Goal: Information Seeking & Learning: Check status

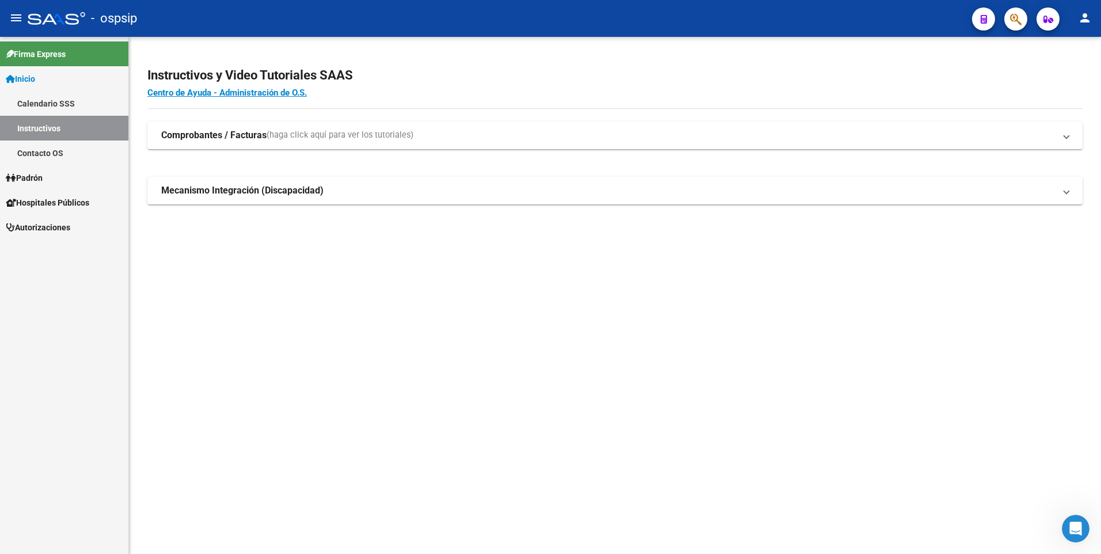
click at [1018, 8] on span "button" at bounding box center [1016, 19] width 12 height 24
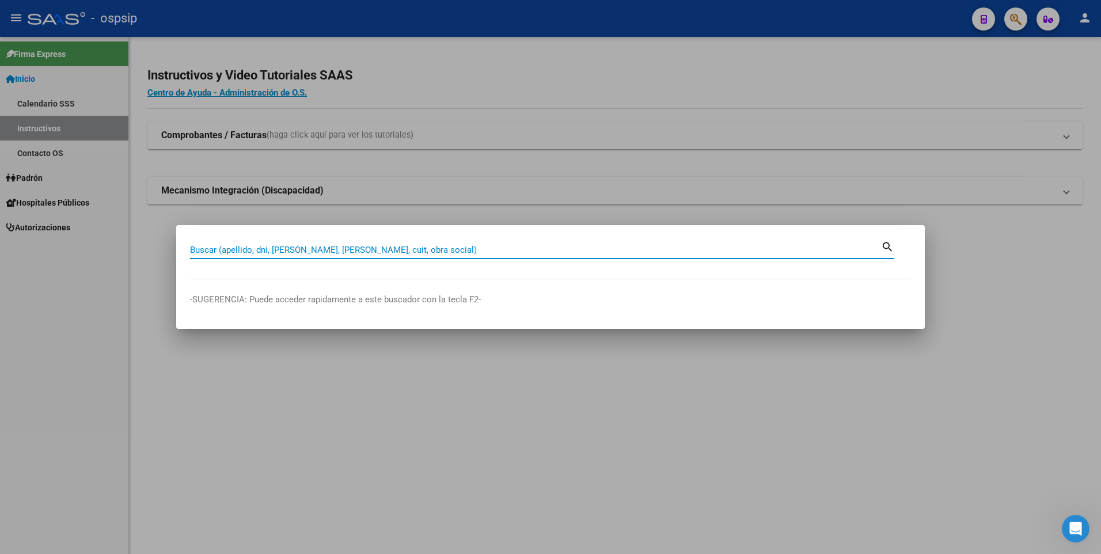
click at [398, 247] on input "Buscar (apellido, dni, [PERSON_NAME], [PERSON_NAME], cuit, obra social)" at bounding box center [535, 250] width 691 height 10
paste input "94836416"
type input "94836416"
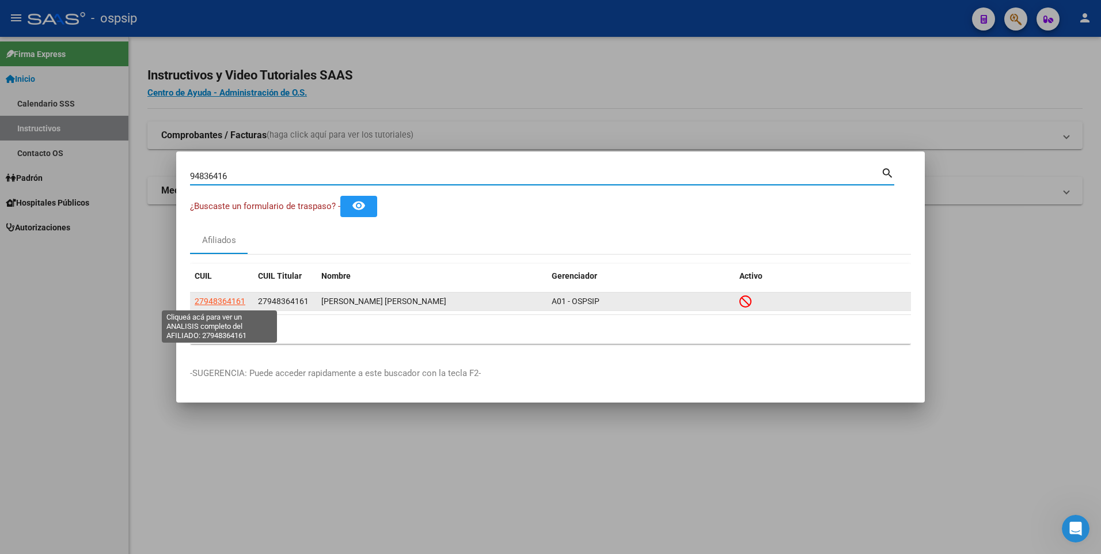
click at [230, 301] on span "27948364161" at bounding box center [220, 301] width 51 height 9
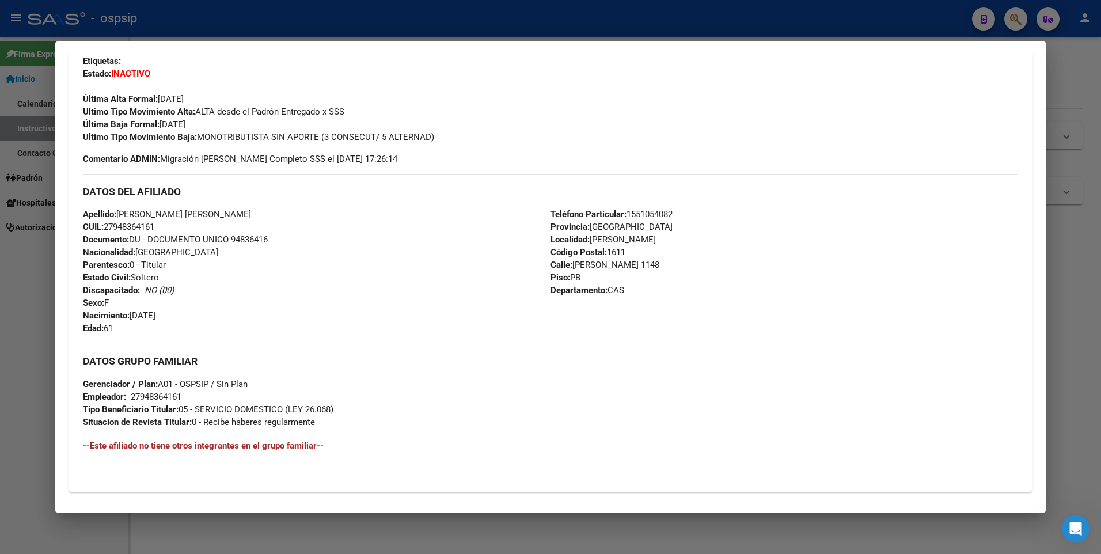
scroll to position [433, 0]
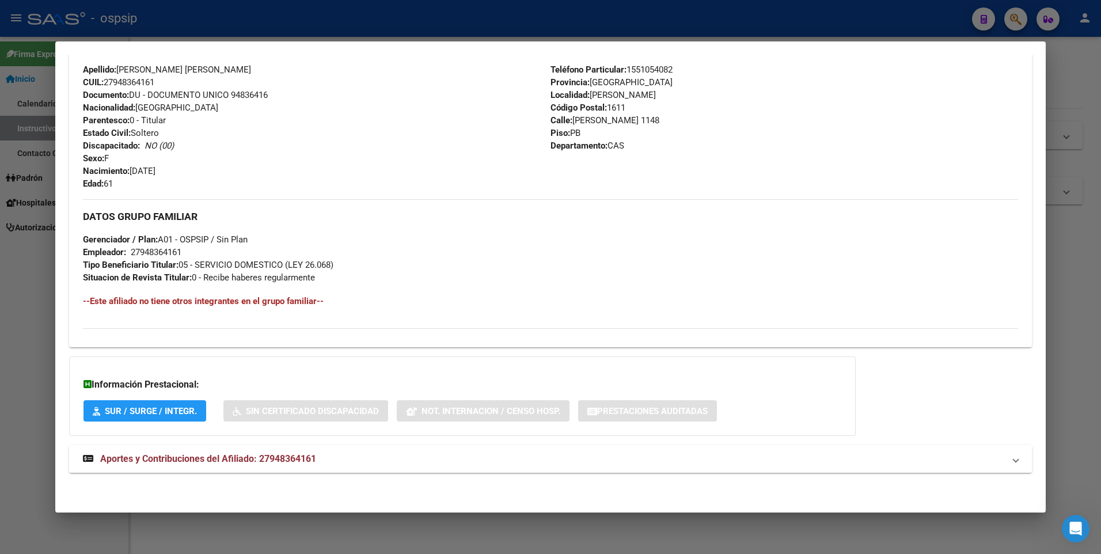
click at [247, 455] on span "Aportes y Contribuciones del Afiliado: 27948364161" at bounding box center [208, 458] width 216 height 11
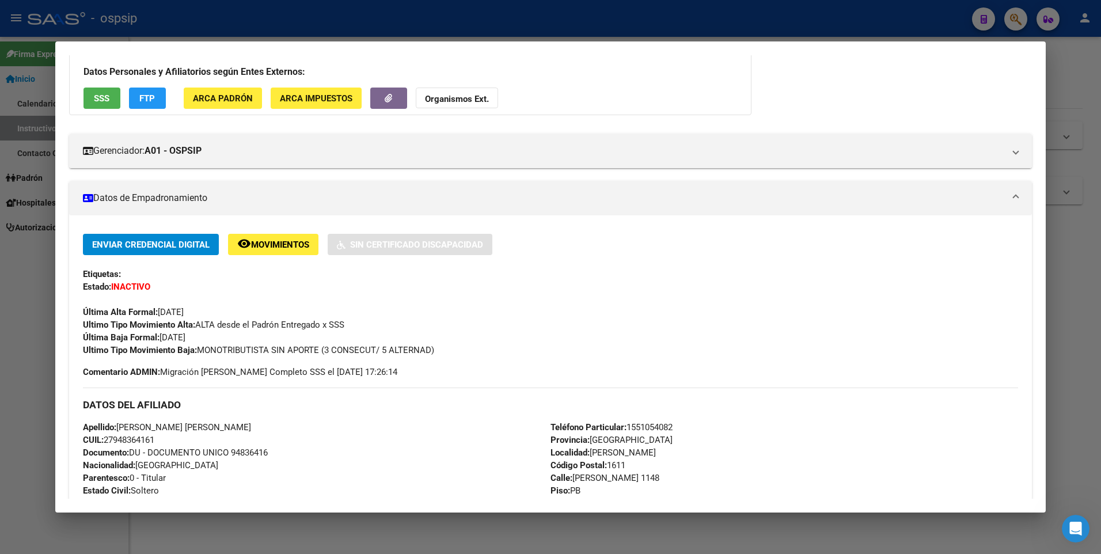
scroll to position [0, 0]
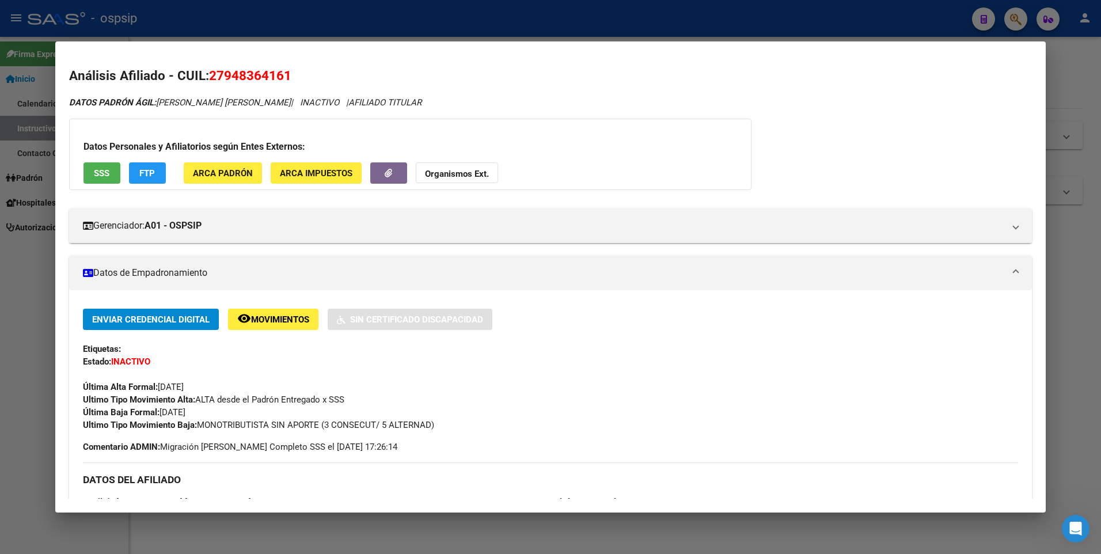
click at [110, 165] on button "SSS" at bounding box center [102, 172] width 37 height 21
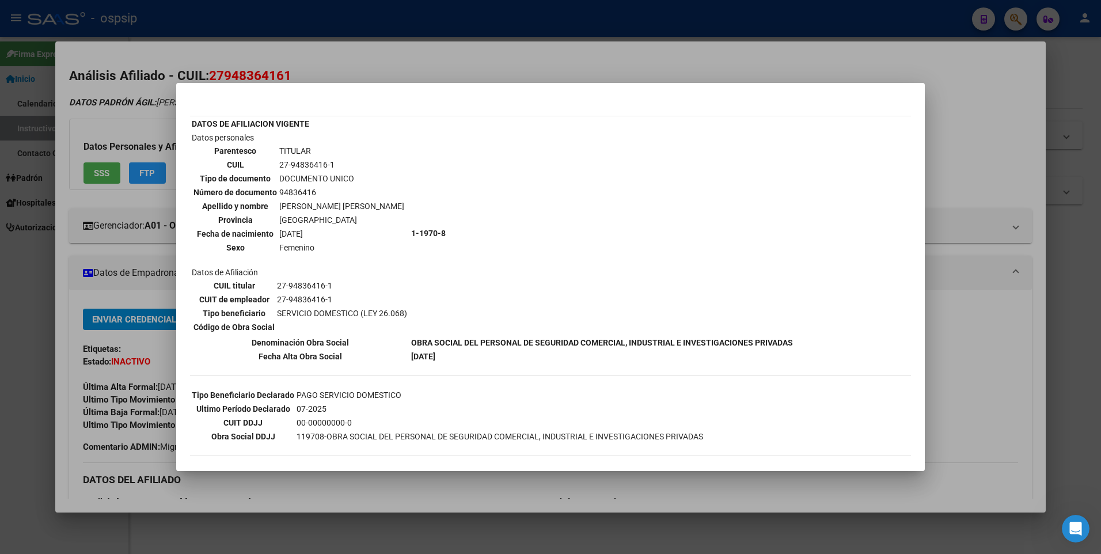
scroll to position [35, 0]
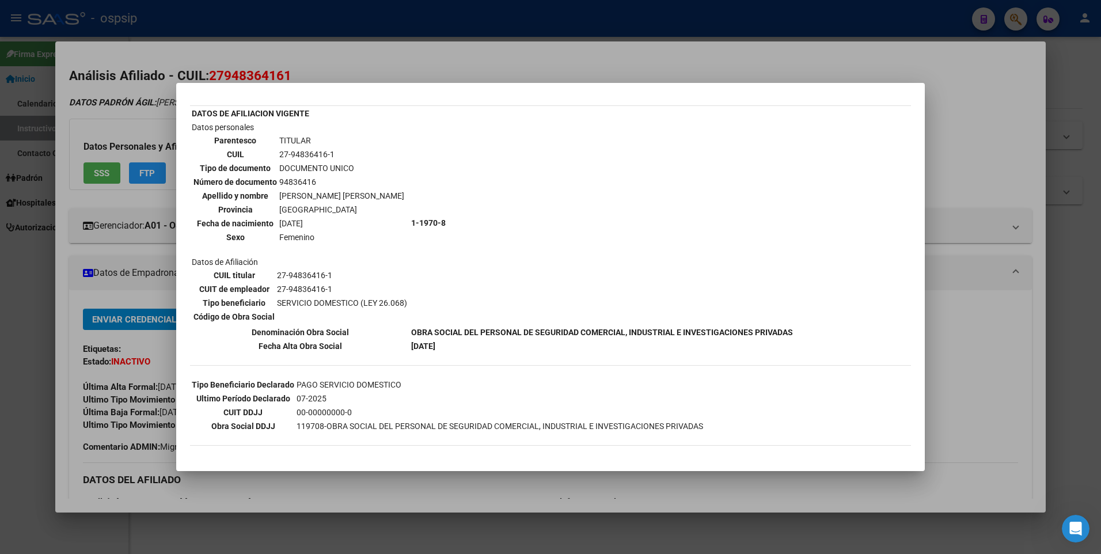
click at [418, 64] on div at bounding box center [550, 277] width 1101 height 554
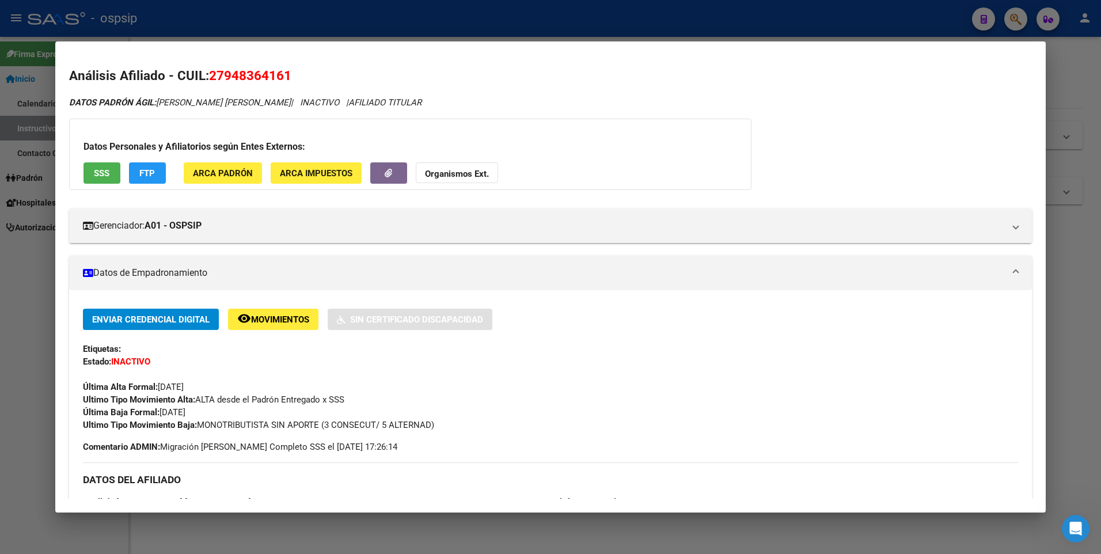
click at [427, 28] on div at bounding box center [550, 277] width 1101 height 554
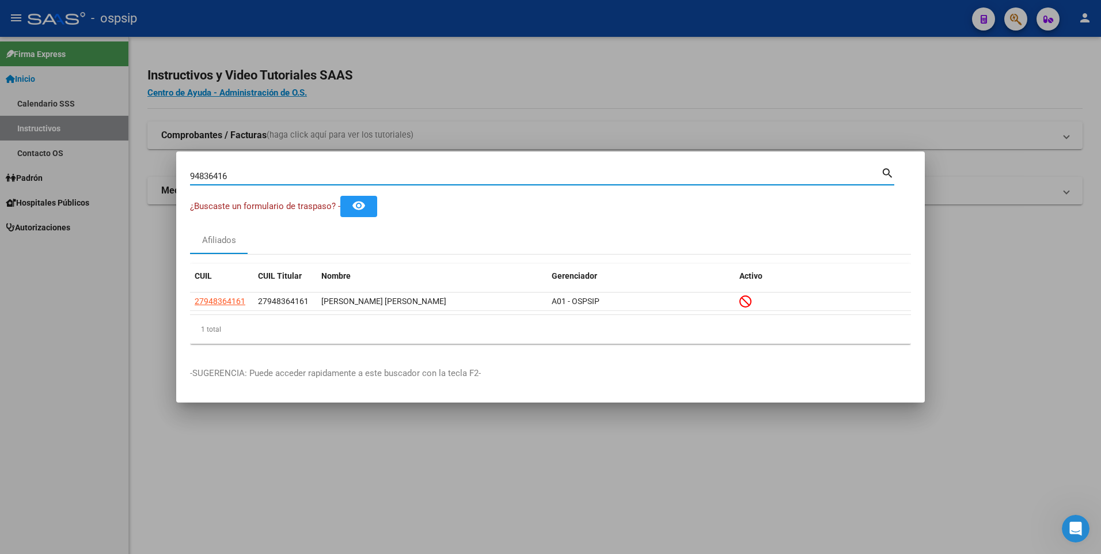
click at [309, 173] on input "94836416" at bounding box center [535, 176] width 691 height 10
paste input "54531095"
type input "54531095"
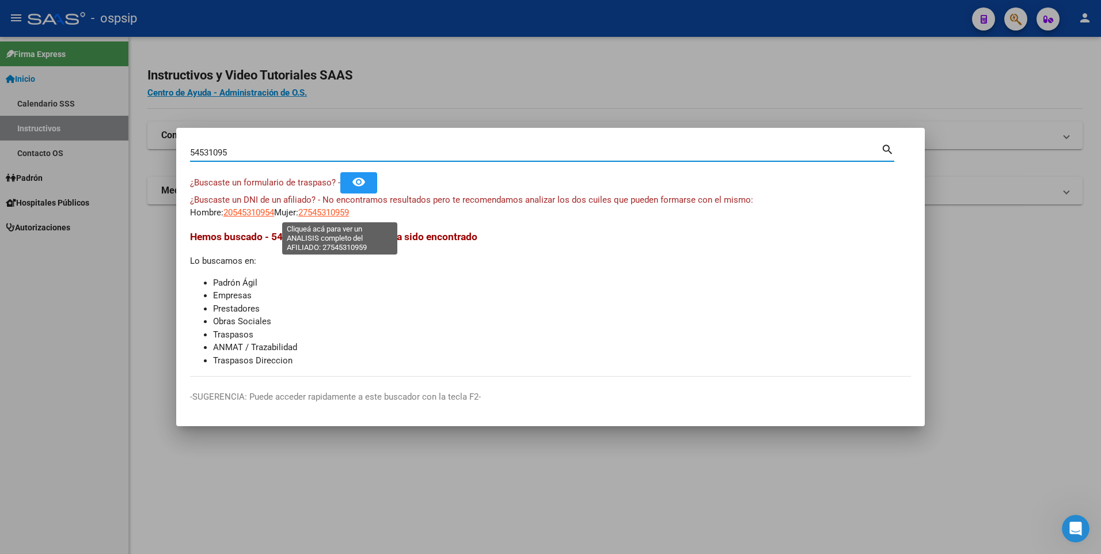
click at [339, 208] on span "27545310959" at bounding box center [323, 212] width 51 height 10
type textarea "27545310959"
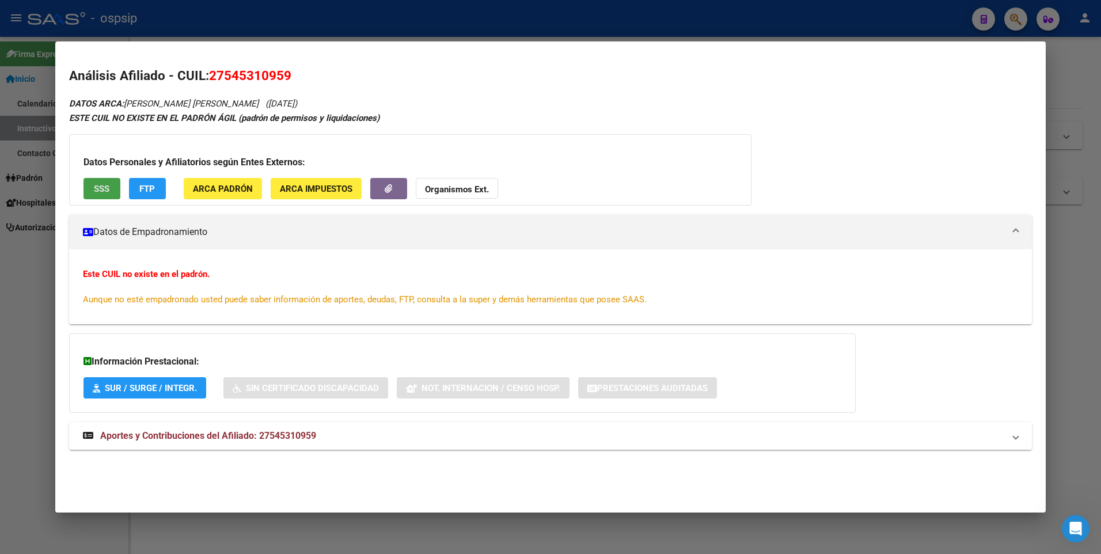
click at [98, 187] on span "SSS" at bounding box center [102, 189] width 16 height 10
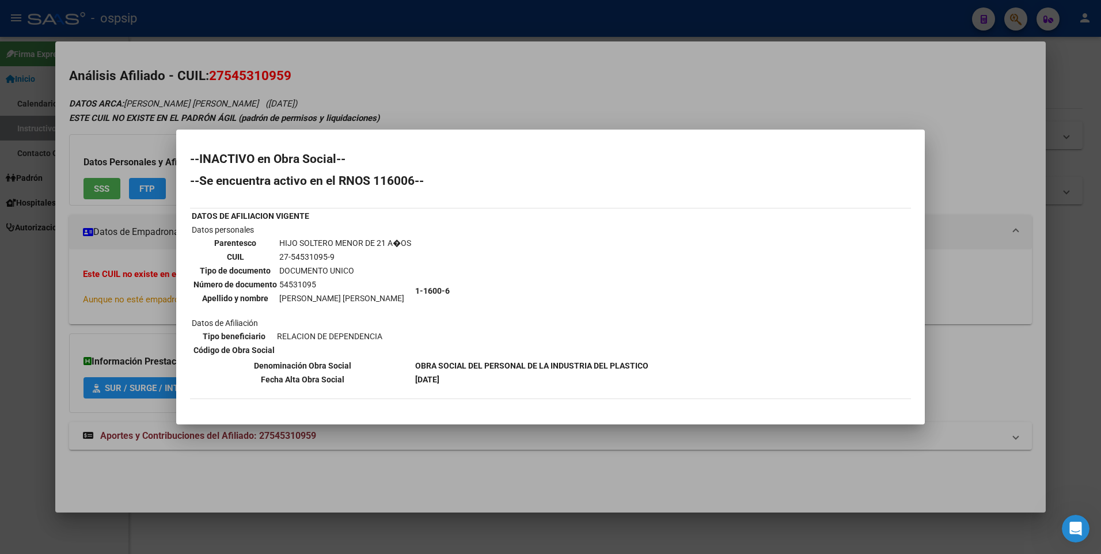
click at [511, 79] on div at bounding box center [550, 277] width 1101 height 554
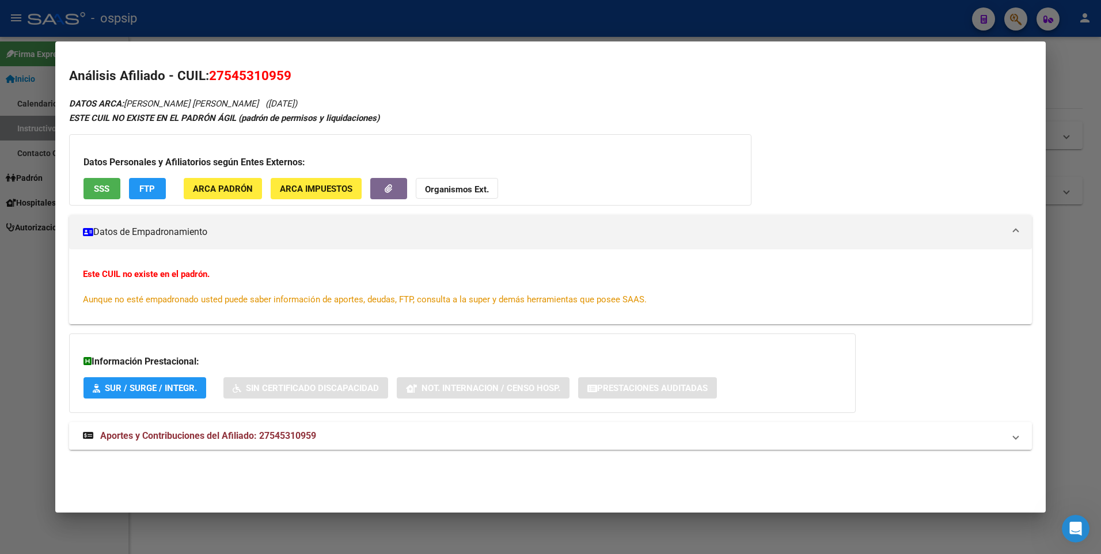
click at [200, 442] on strong "Aportes y Contribuciones del Afiliado: 27545310959" at bounding box center [199, 436] width 233 height 14
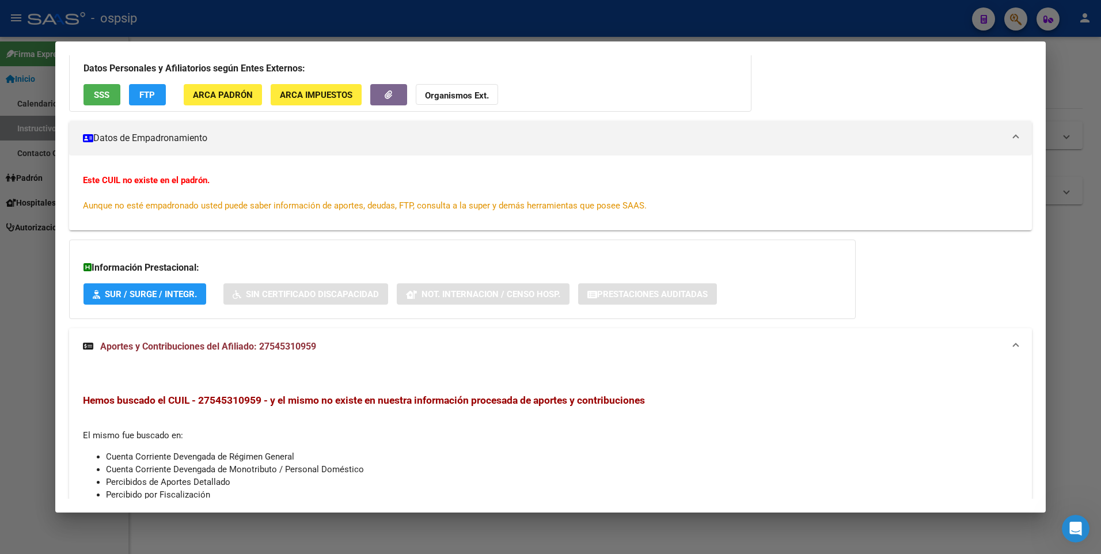
scroll to position [214, 0]
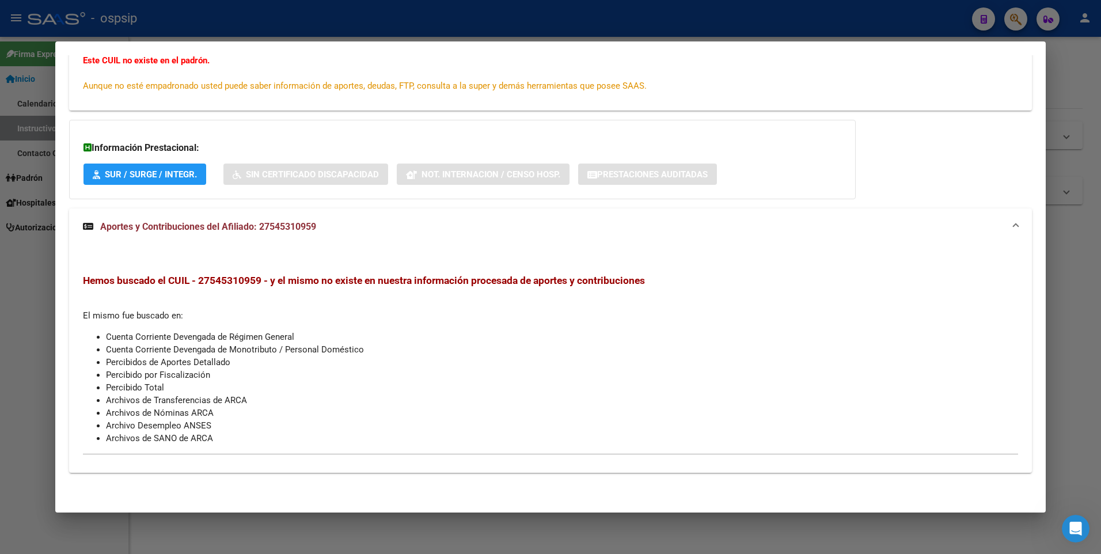
click at [378, 22] on div at bounding box center [550, 277] width 1101 height 554
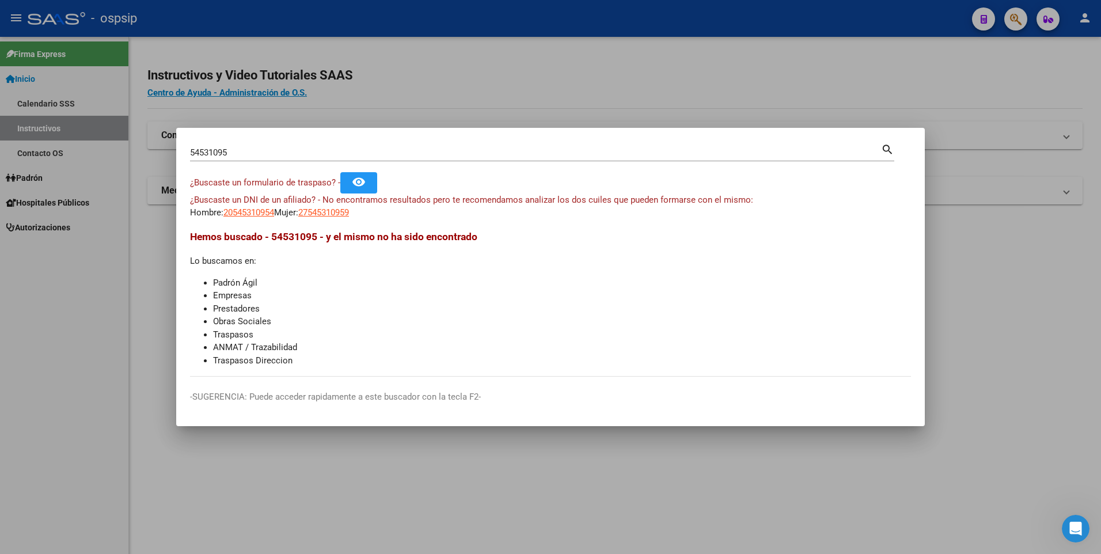
click at [405, 152] on input "54531095" at bounding box center [535, 152] width 691 height 10
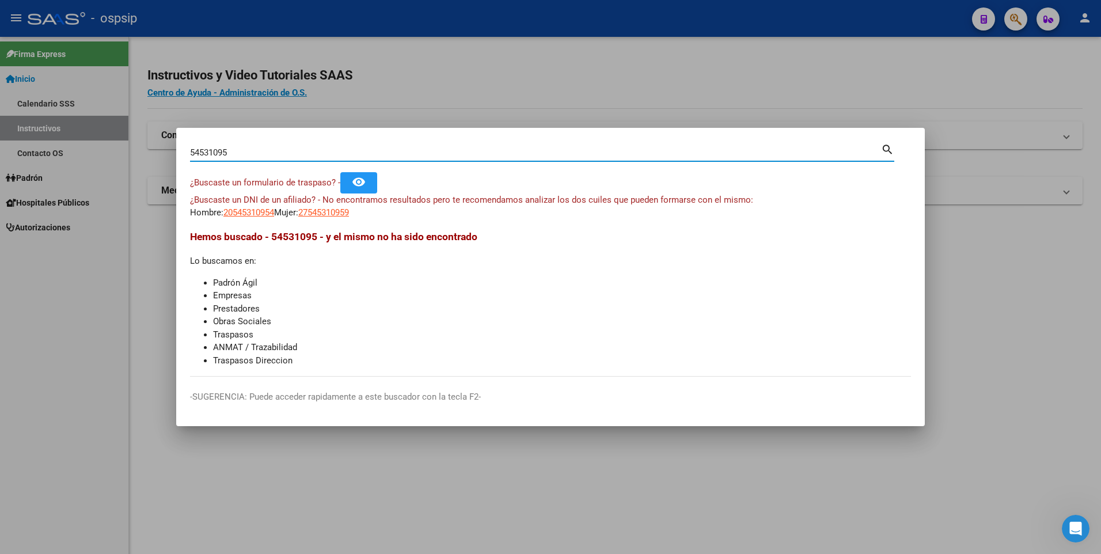
click at [405, 152] on input "54531095" at bounding box center [535, 152] width 691 height 10
paste input "56807846"
type input "56807846"
click at [249, 214] on span "20568078463" at bounding box center [248, 212] width 51 height 10
type textarea "20568078463"
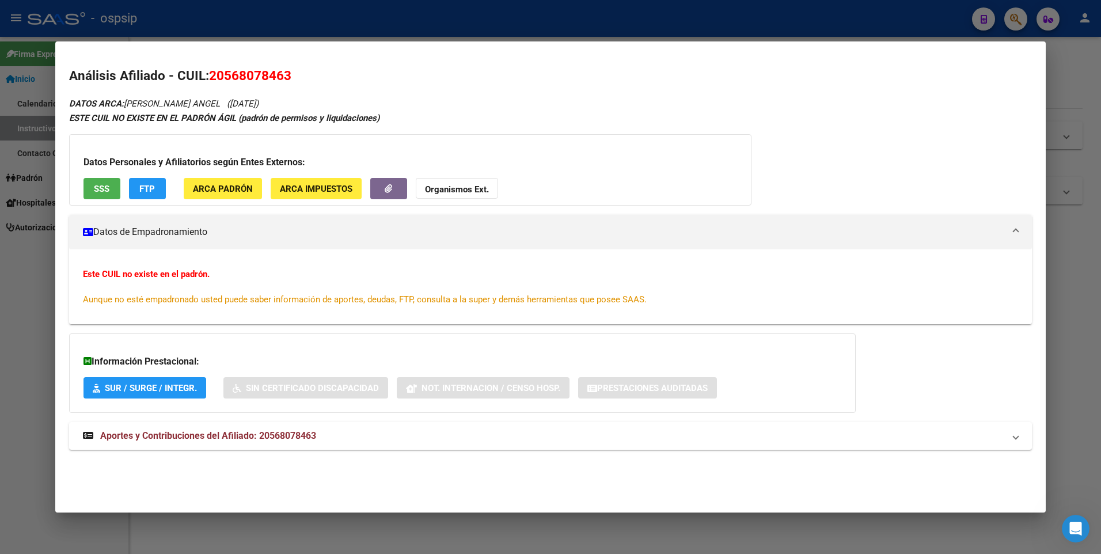
click at [101, 188] on span "SSS" at bounding box center [102, 189] width 16 height 10
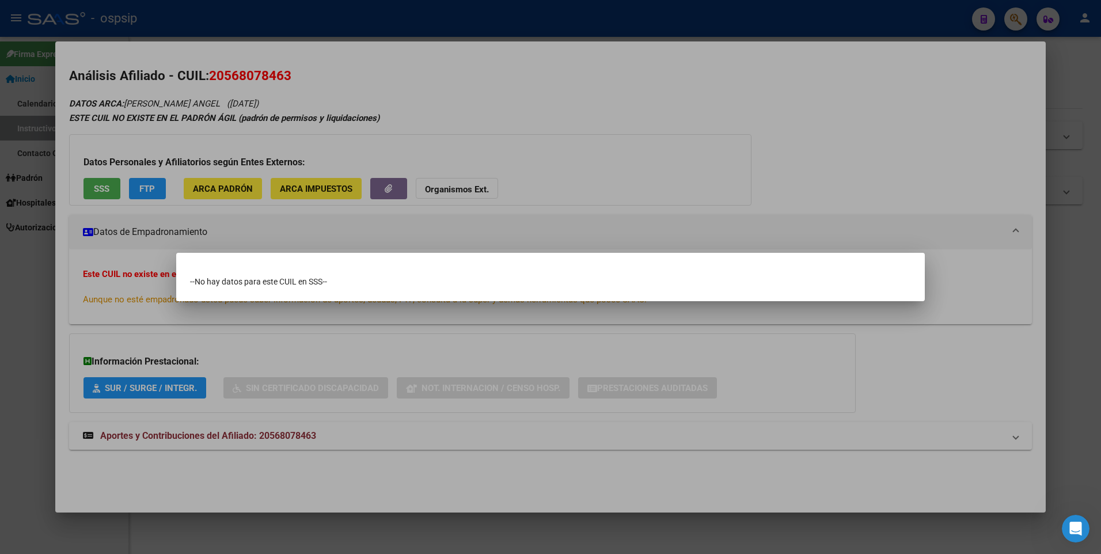
click at [356, 348] on div at bounding box center [550, 277] width 1101 height 554
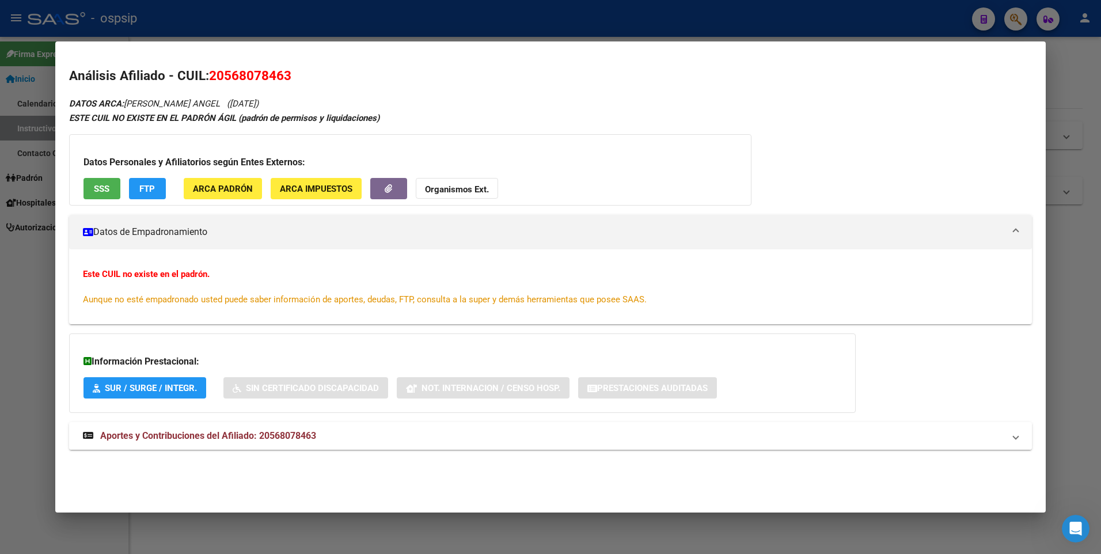
click at [187, 437] on span "Aportes y Contribuciones del Afiliado: 20568078463" at bounding box center [208, 435] width 216 height 11
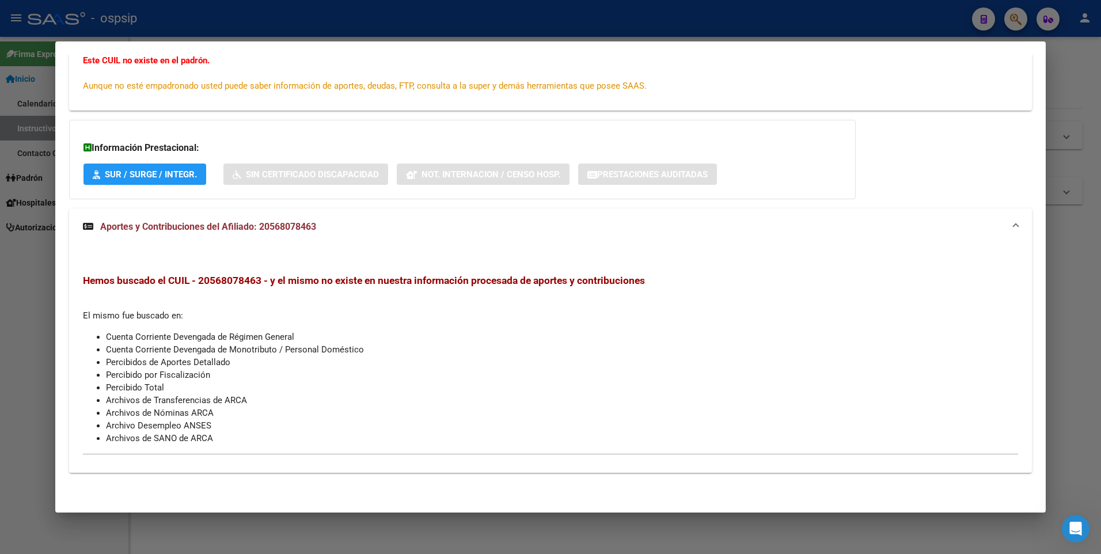
drag, startPoint x: 417, startPoint y: 31, endPoint x: 426, endPoint y: 36, distance: 10.1
click at [418, 31] on div at bounding box center [550, 277] width 1101 height 554
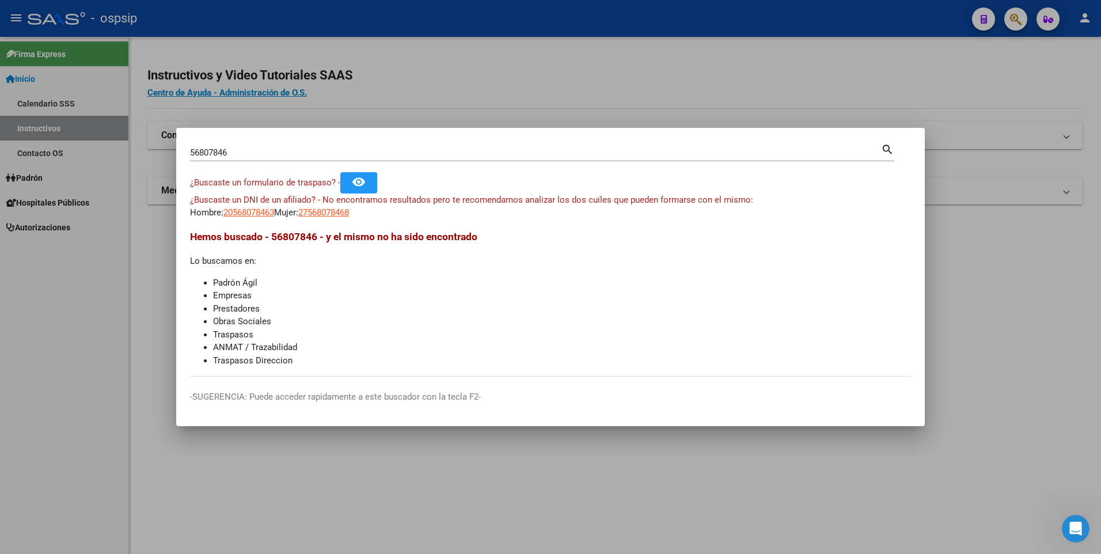
click at [419, 150] on input "56807846" at bounding box center [535, 152] width 691 height 10
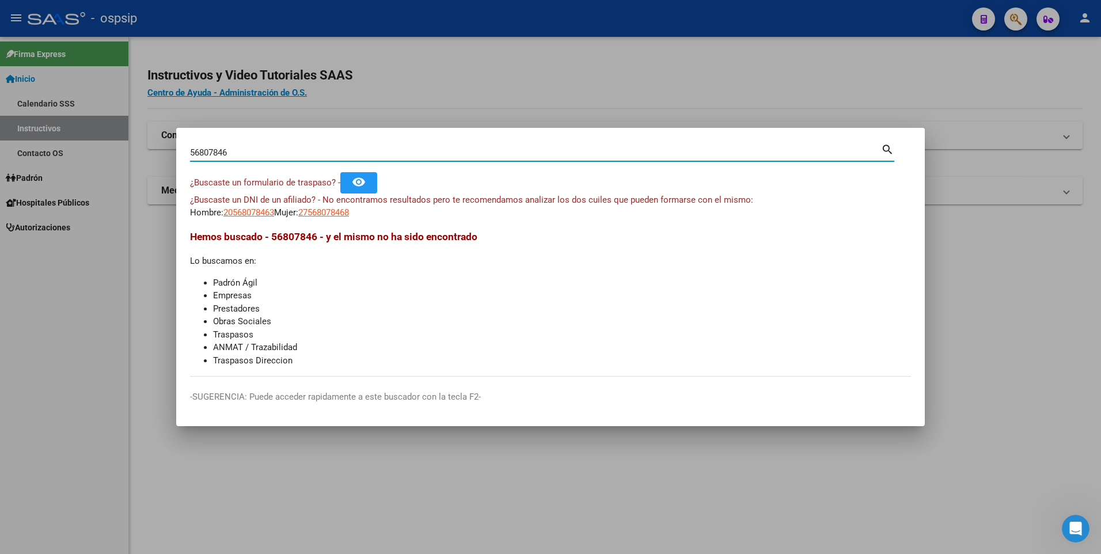
click at [419, 150] on input "56807846" at bounding box center [535, 152] width 691 height 10
paste input "39042609"
type input "39042609"
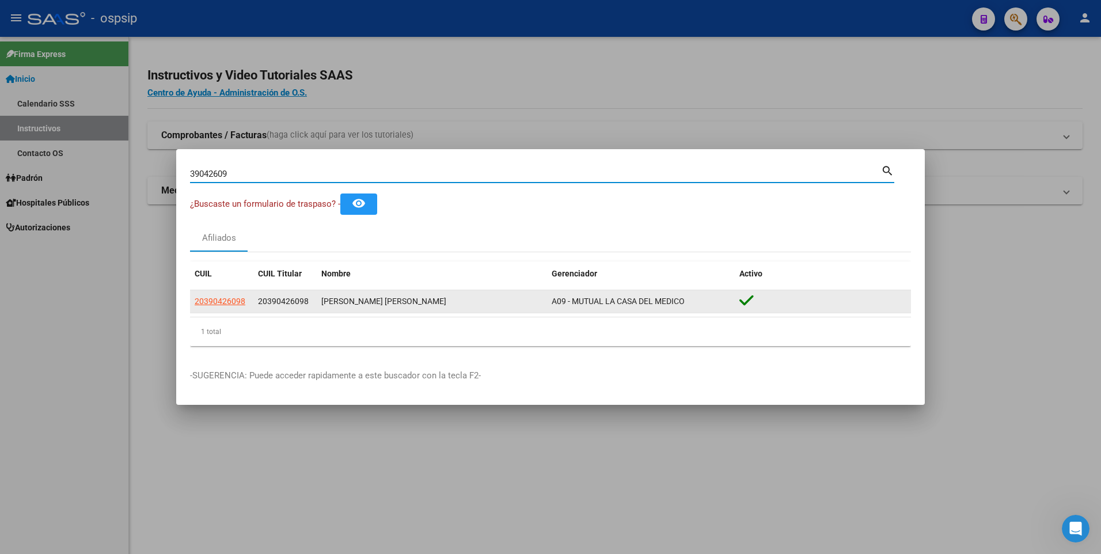
click at [231, 300] on span "20390426098" at bounding box center [220, 301] width 51 height 9
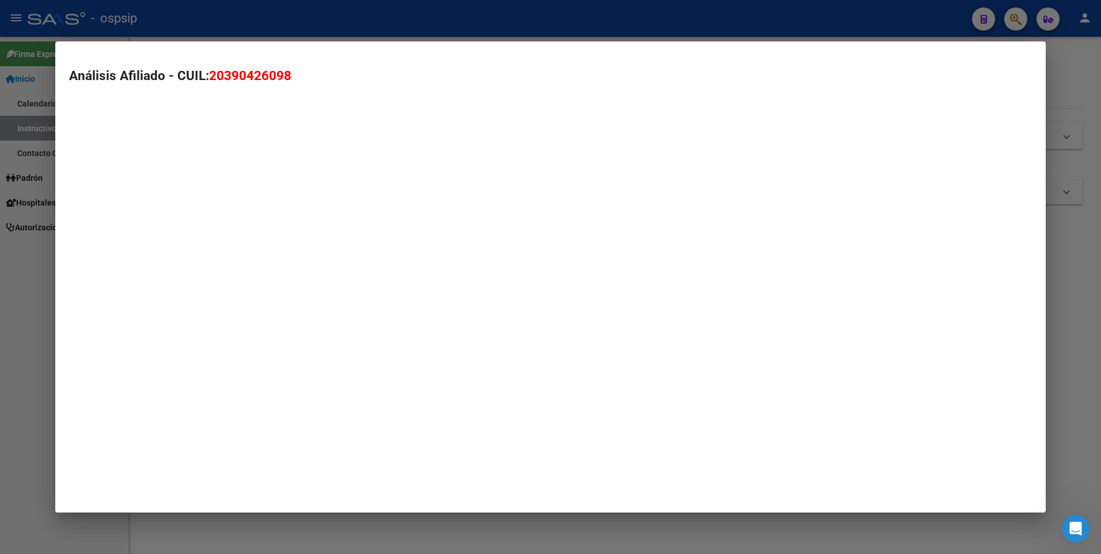
type textarea "20390426098"
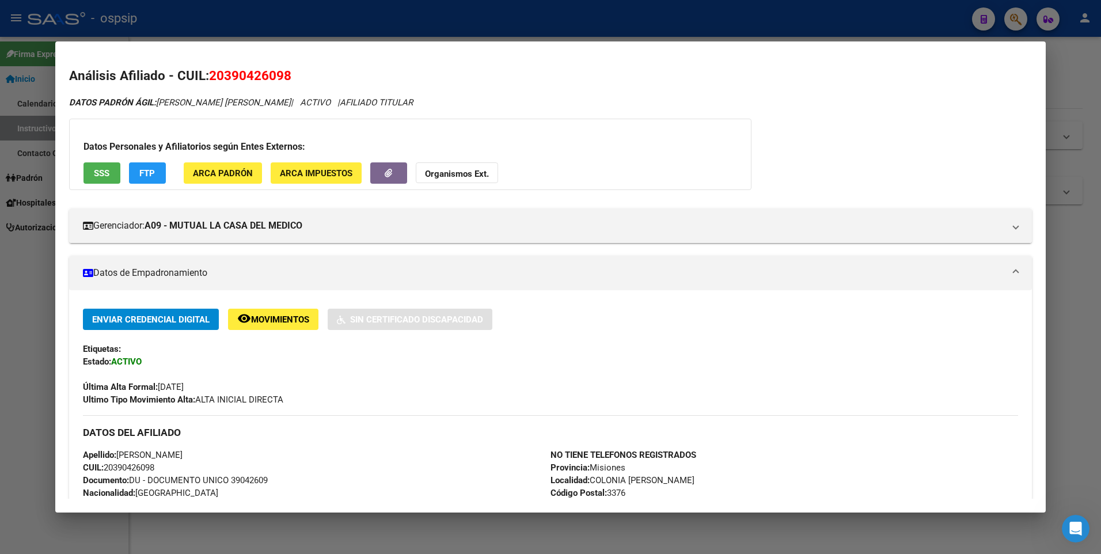
click at [109, 180] on button "SSS" at bounding box center [102, 172] width 37 height 21
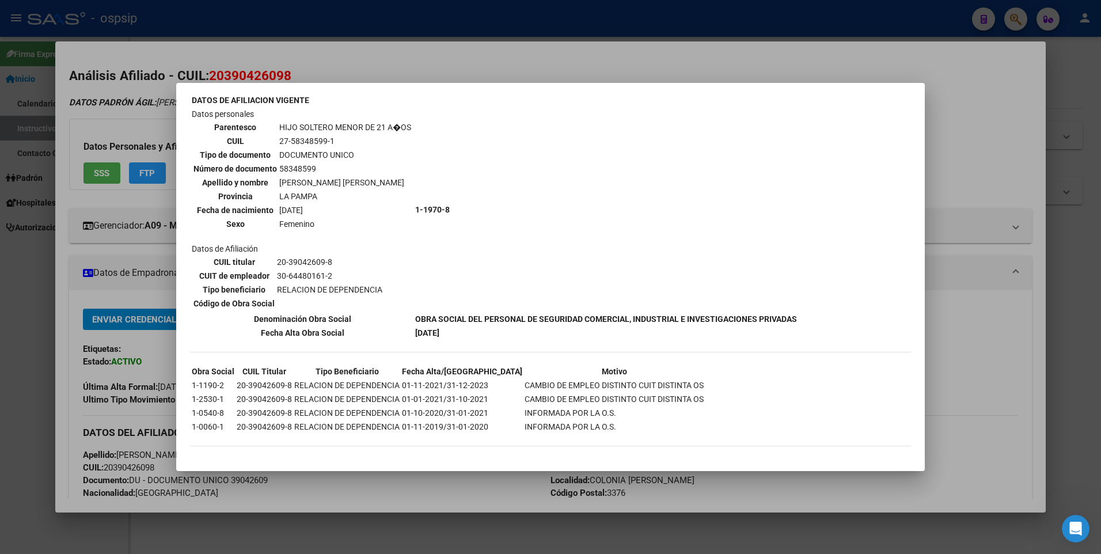
scroll to position [671, 0]
click at [105, 287] on div at bounding box center [550, 277] width 1101 height 554
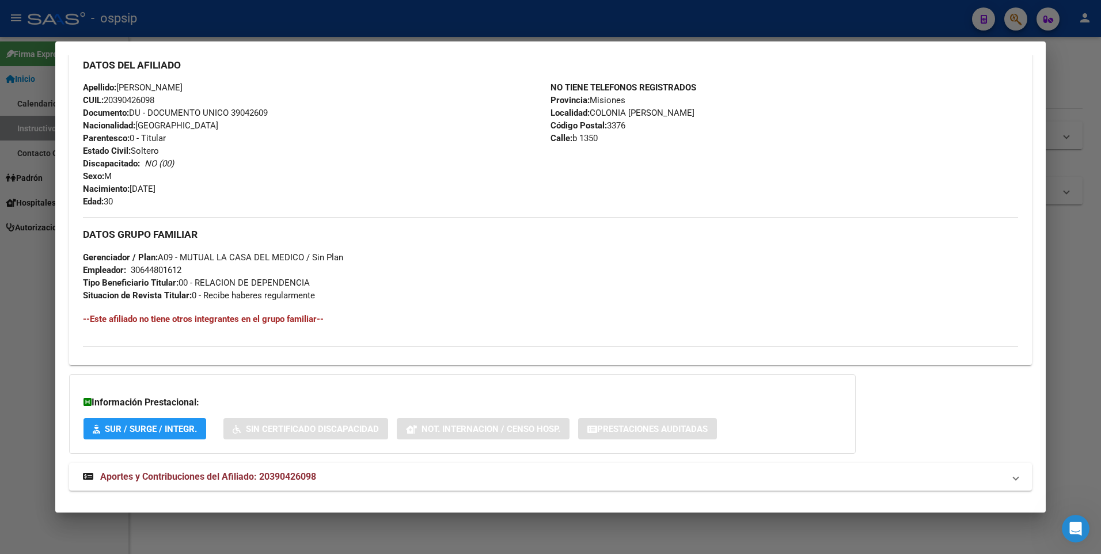
scroll to position [385, 0]
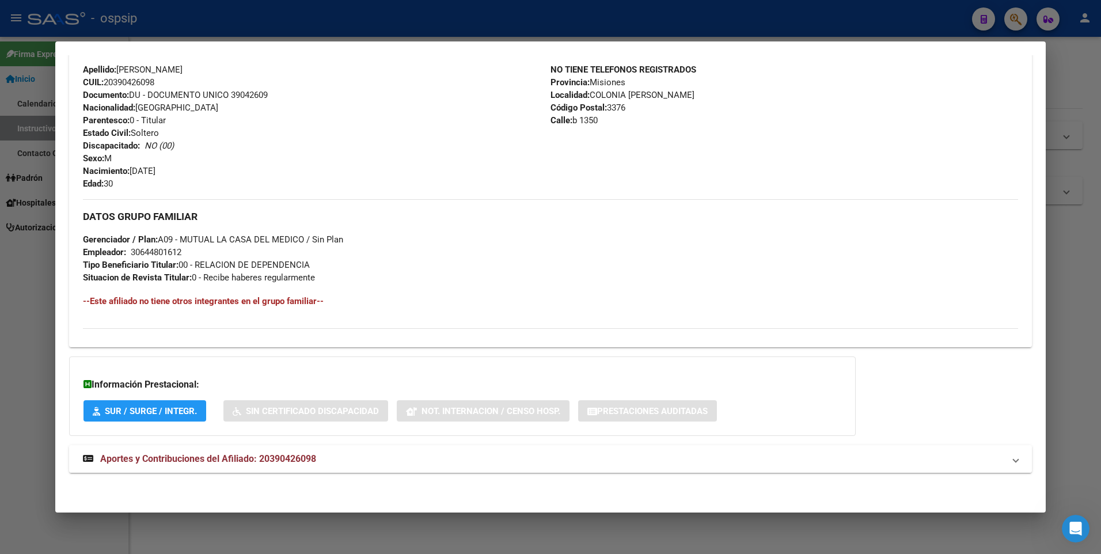
click at [209, 457] on span "Aportes y Contribuciones del Afiliado: 20390426098" at bounding box center [208, 458] width 216 height 11
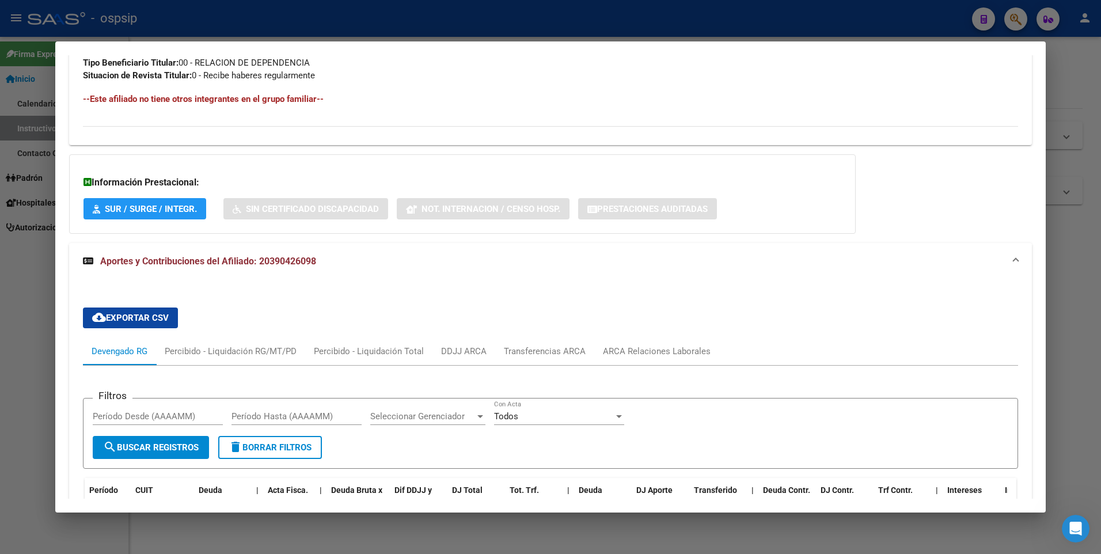
scroll to position [437, 0]
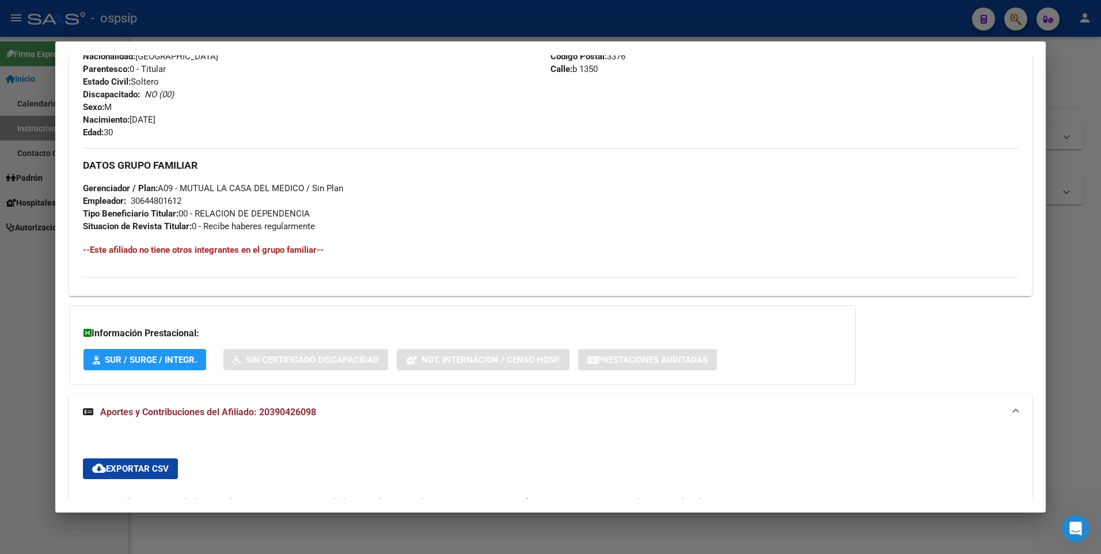
click at [428, 20] on div at bounding box center [550, 277] width 1101 height 554
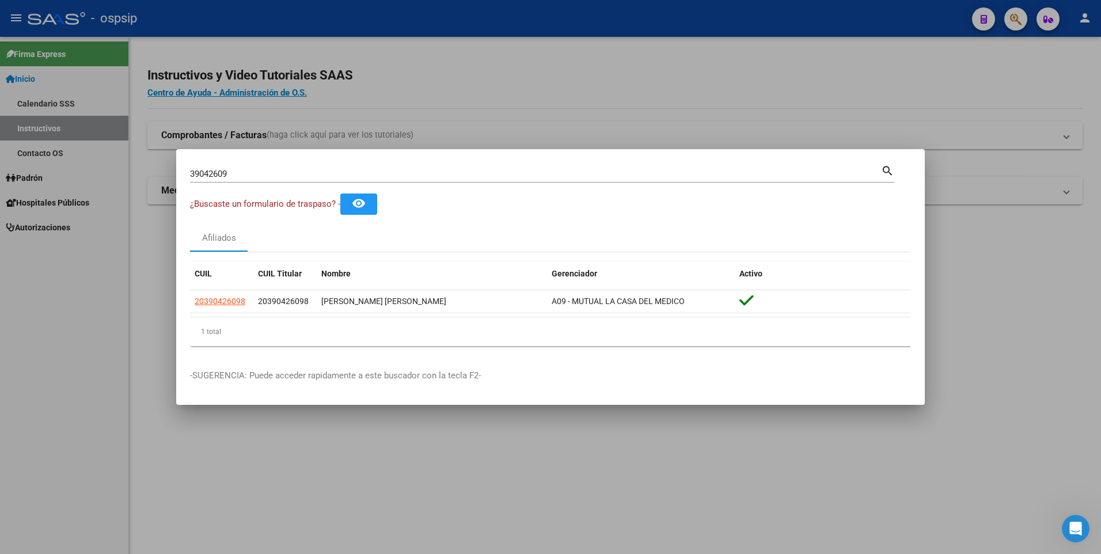
click at [355, 179] on div "39042609 Buscar (apellido, dni, [PERSON_NAME], [PERSON_NAME], cuit, obra social)" at bounding box center [535, 173] width 691 height 17
click at [354, 179] on div "39042609 Buscar (apellido, dni, [PERSON_NAME], [PERSON_NAME], cuit, obra social)" at bounding box center [535, 173] width 691 height 17
click at [328, 171] on input "39042609" at bounding box center [535, 174] width 691 height 10
type input "16559853"
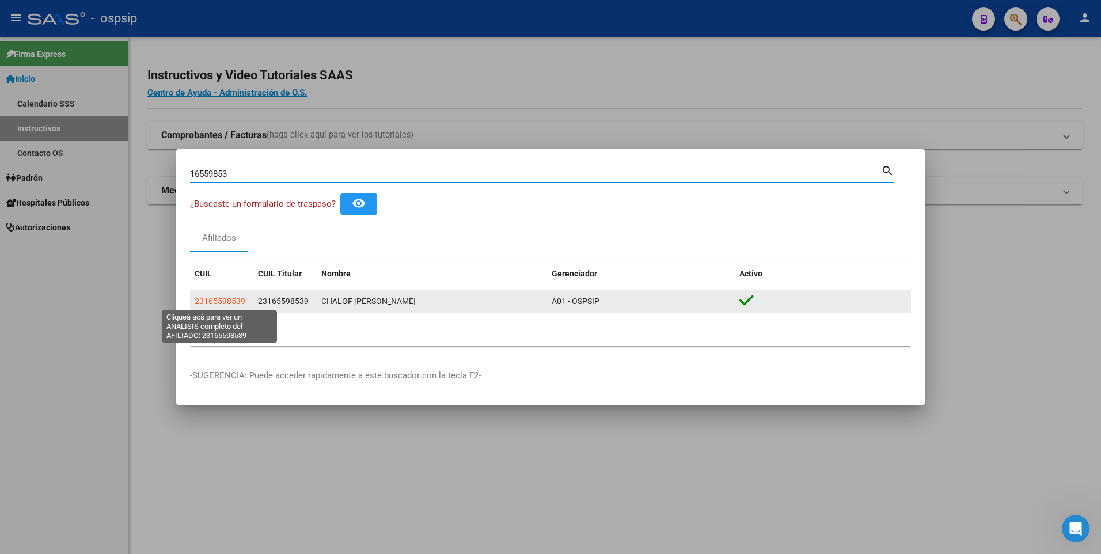
click at [234, 299] on span "23165598539" at bounding box center [220, 301] width 51 height 9
type textarea "23165598539"
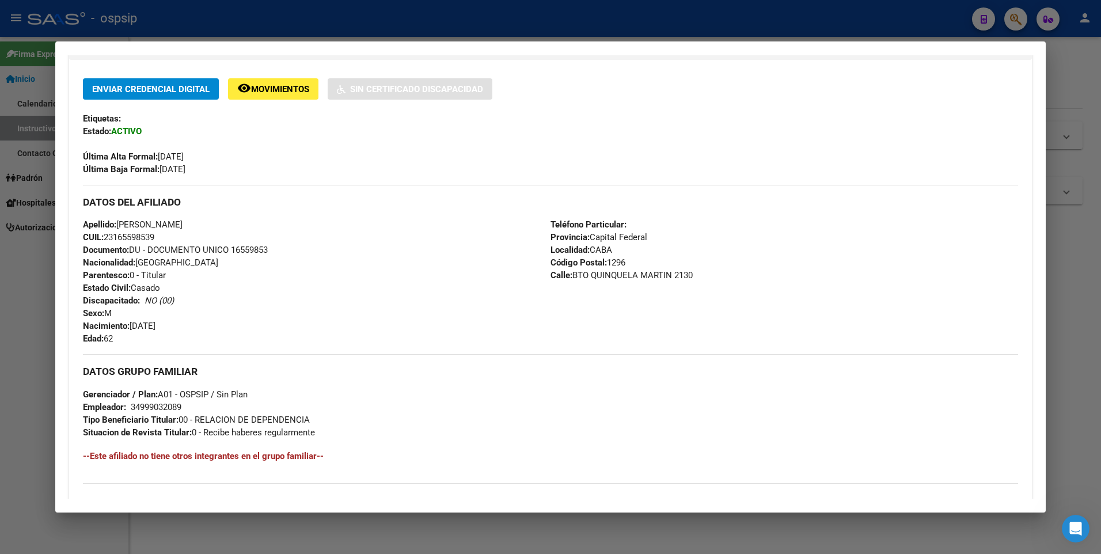
scroll to position [385, 0]
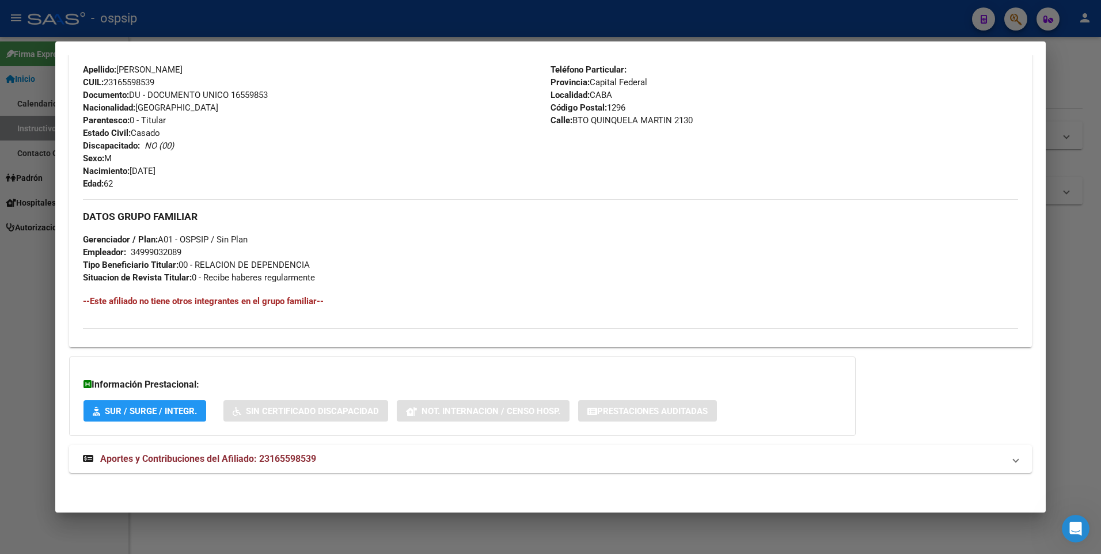
click at [10, 249] on div at bounding box center [550, 277] width 1101 height 554
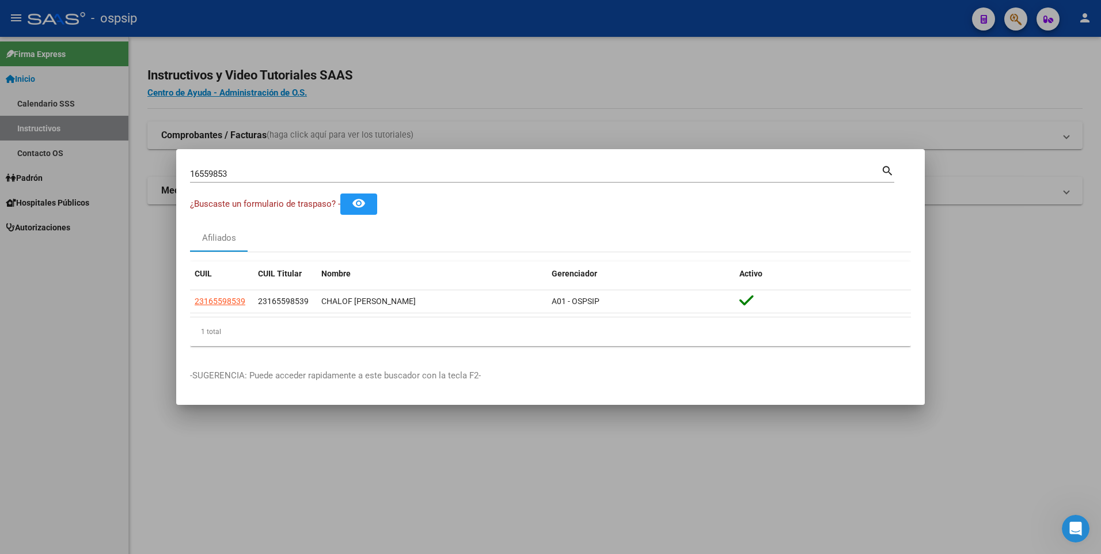
click at [362, 167] on div "16559853 Buscar (apellido, dni, cuil, nro traspaso, cuit, obra social)" at bounding box center [535, 173] width 691 height 17
click at [372, 173] on input "16559853" at bounding box center [535, 174] width 691 height 10
type input "93970287"
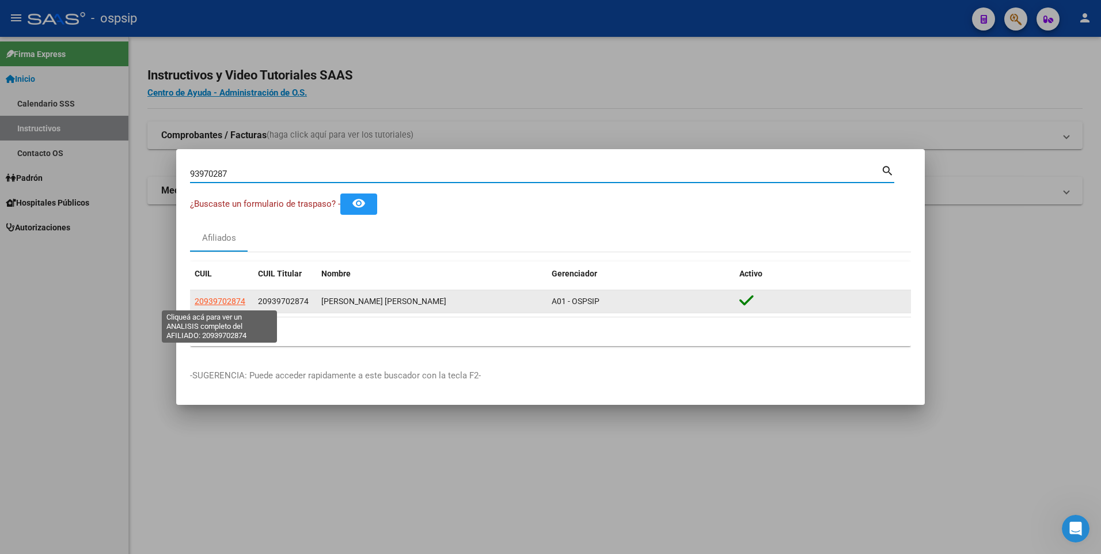
click at [212, 300] on span "20939702874" at bounding box center [220, 301] width 51 height 9
type textarea "20939702874"
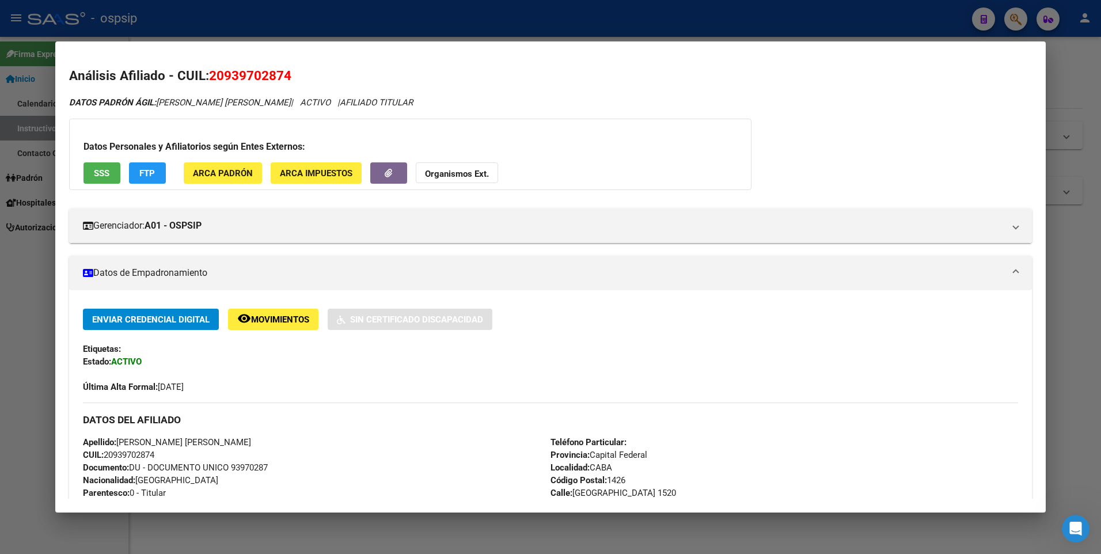
click at [107, 170] on span "SSS" at bounding box center [102, 173] width 16 height 10
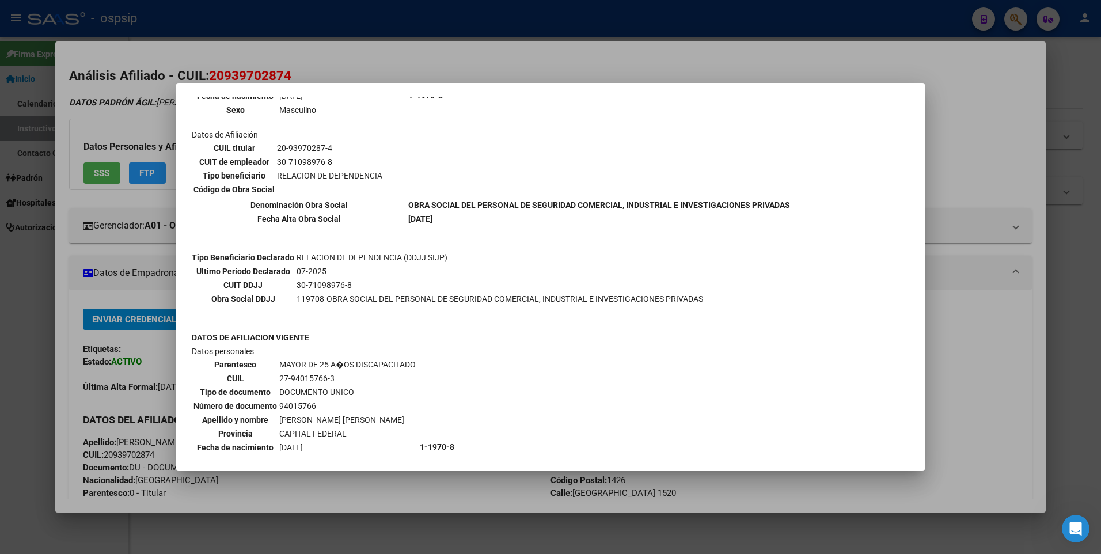
scroll to position [386, 0]
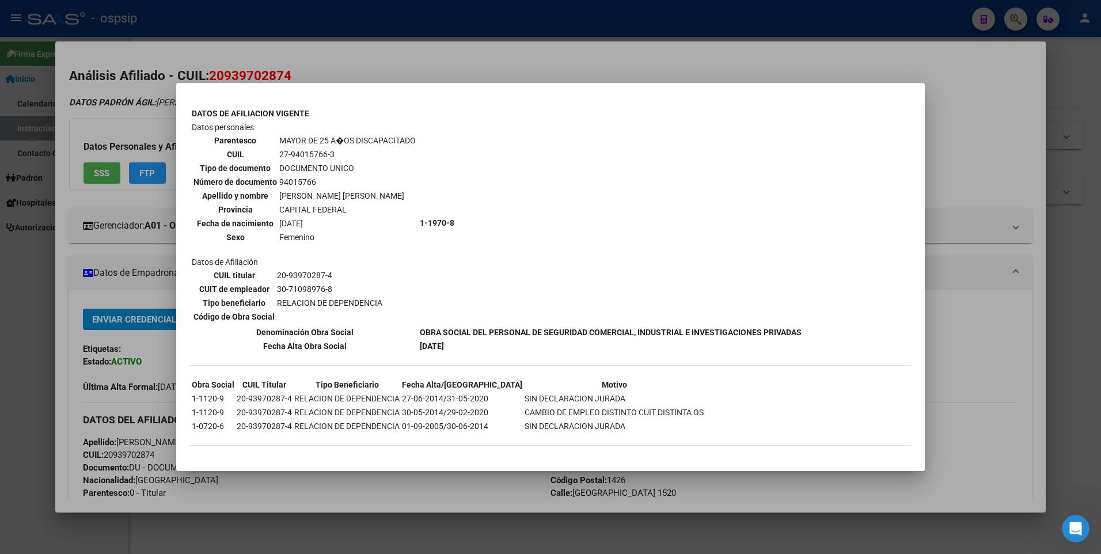
click at [140, 278] on div at bounding box center [550, 277] width 1101 height 554
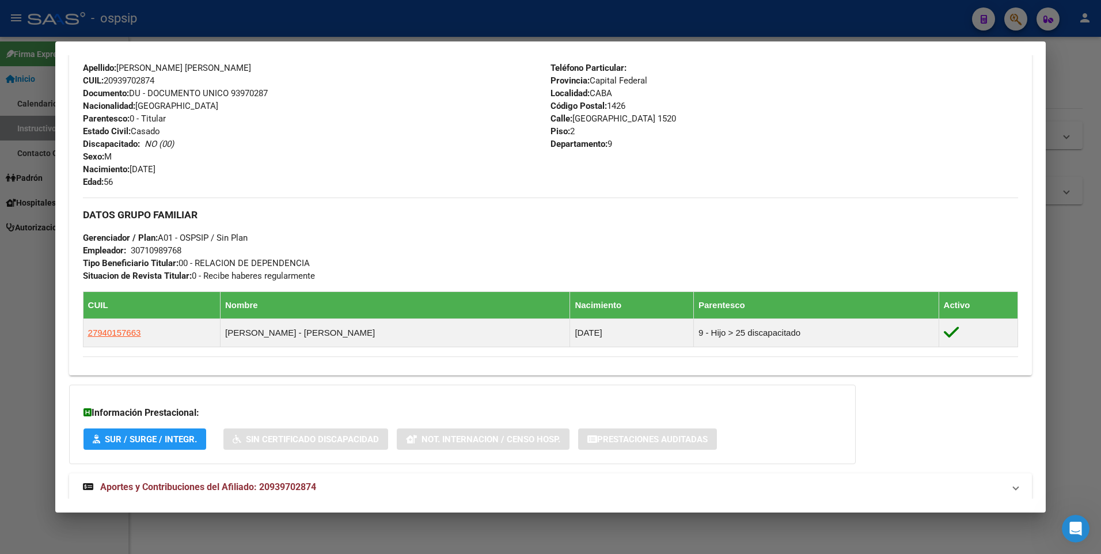
scroll to position [402, 0]
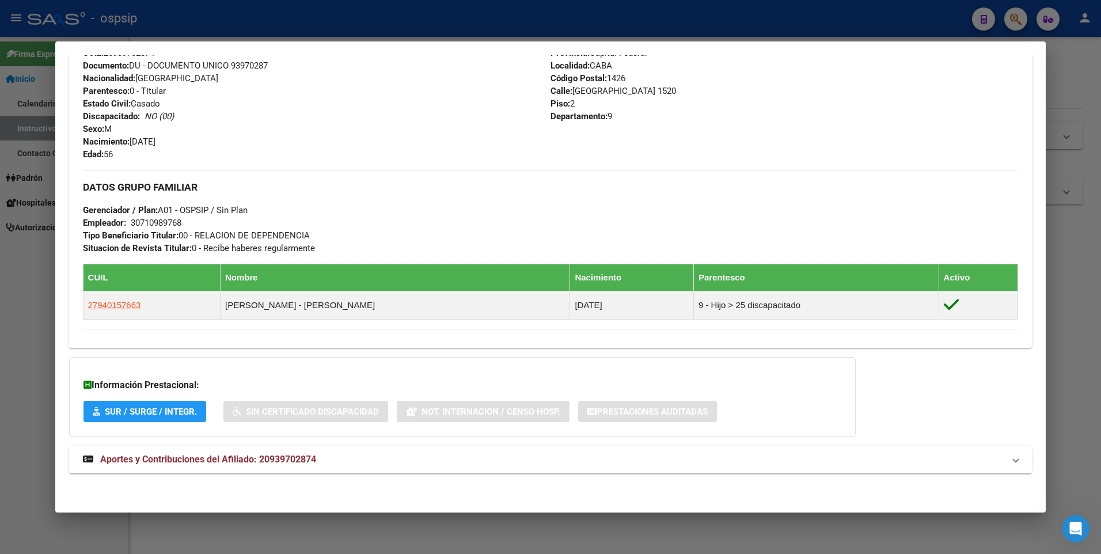
click at [169, 461] on span "Aportes y Contribuciones del Afiliado: 20939702874" at bounding box center [208, 459] width 216 height 11
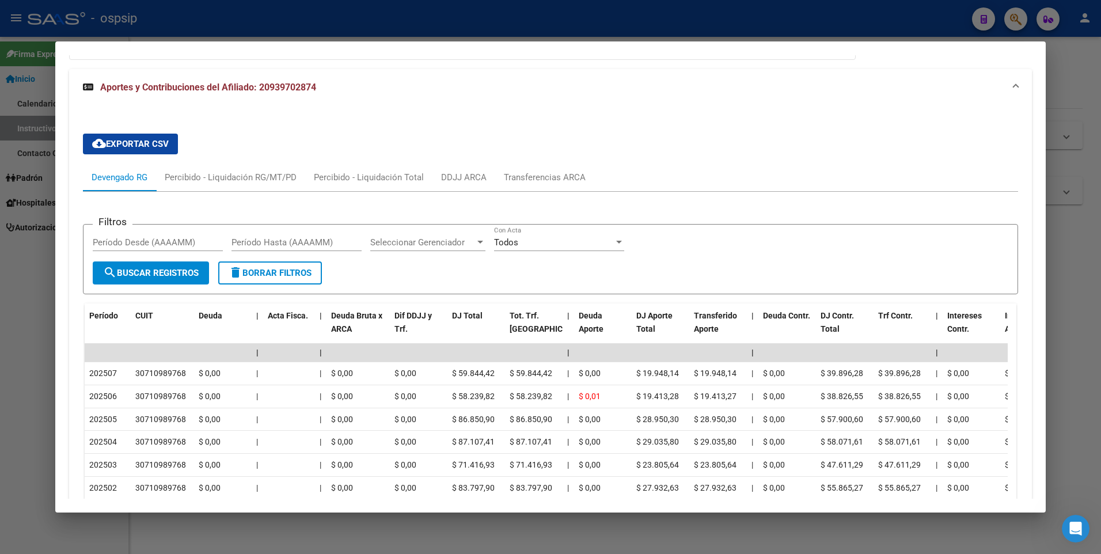
scroll to position [972, 0]
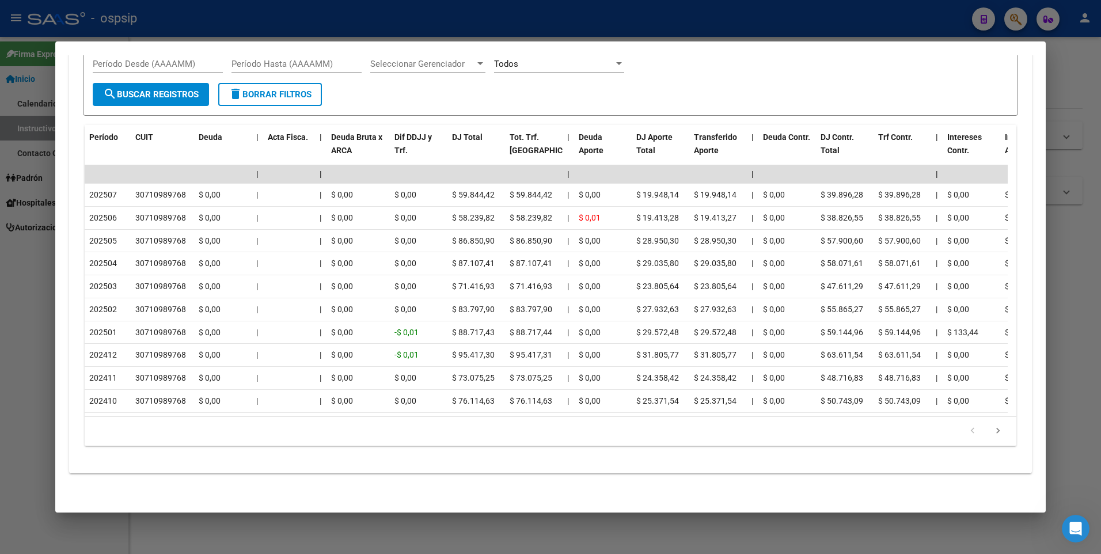
drag, startPoint x: 362, startPoint y: 27, endPoint x: 260, endPoint y: 1, distance: 104.8
click at [361, 28] on div at bounding box center [550, 277] width 1101 height 554
